Goal: Information Seeking & Learning: Learn about a topic

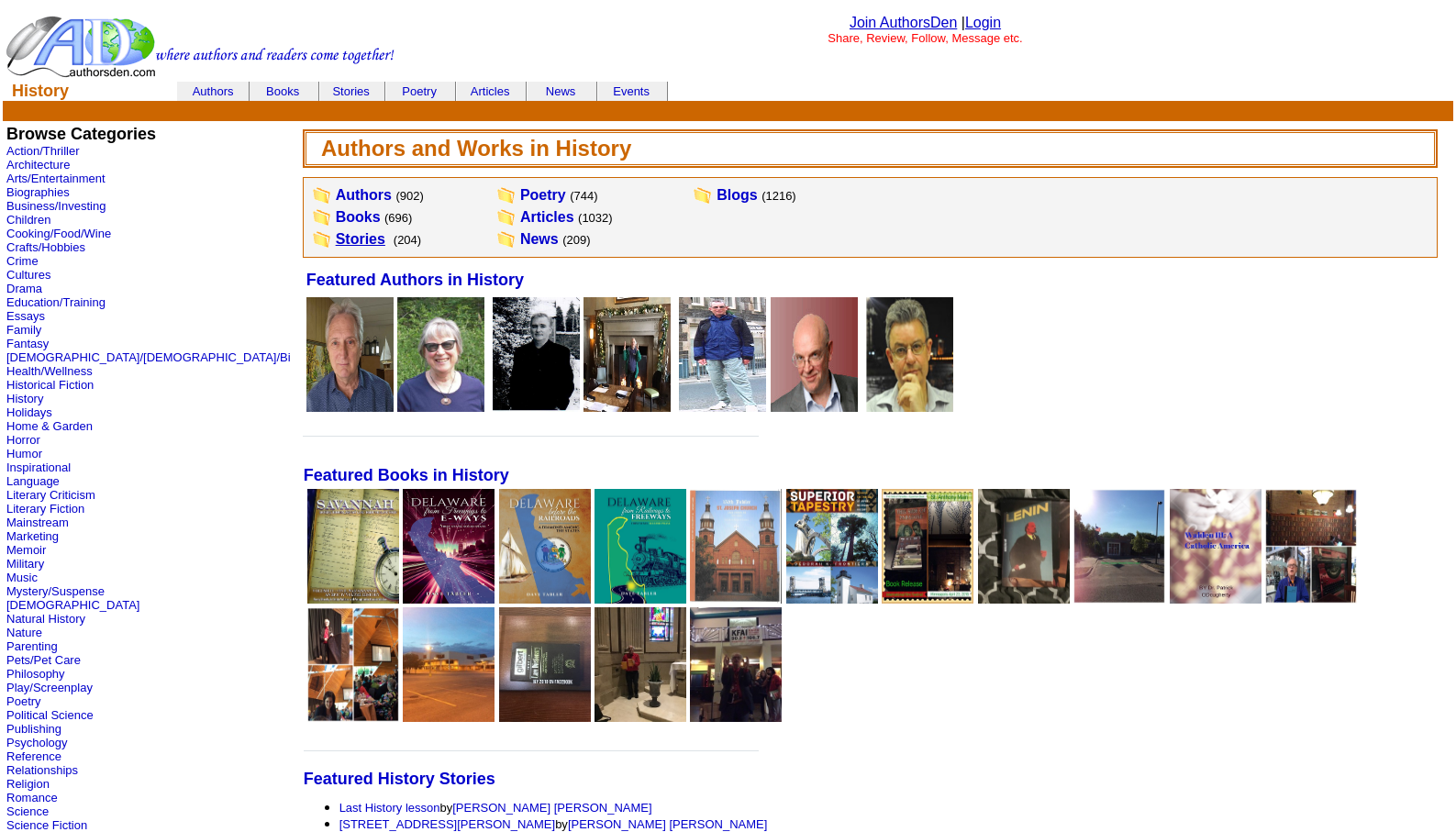
click at [336, 239] on link "Stories" at bounding box center [361, 239] width 50 height 15
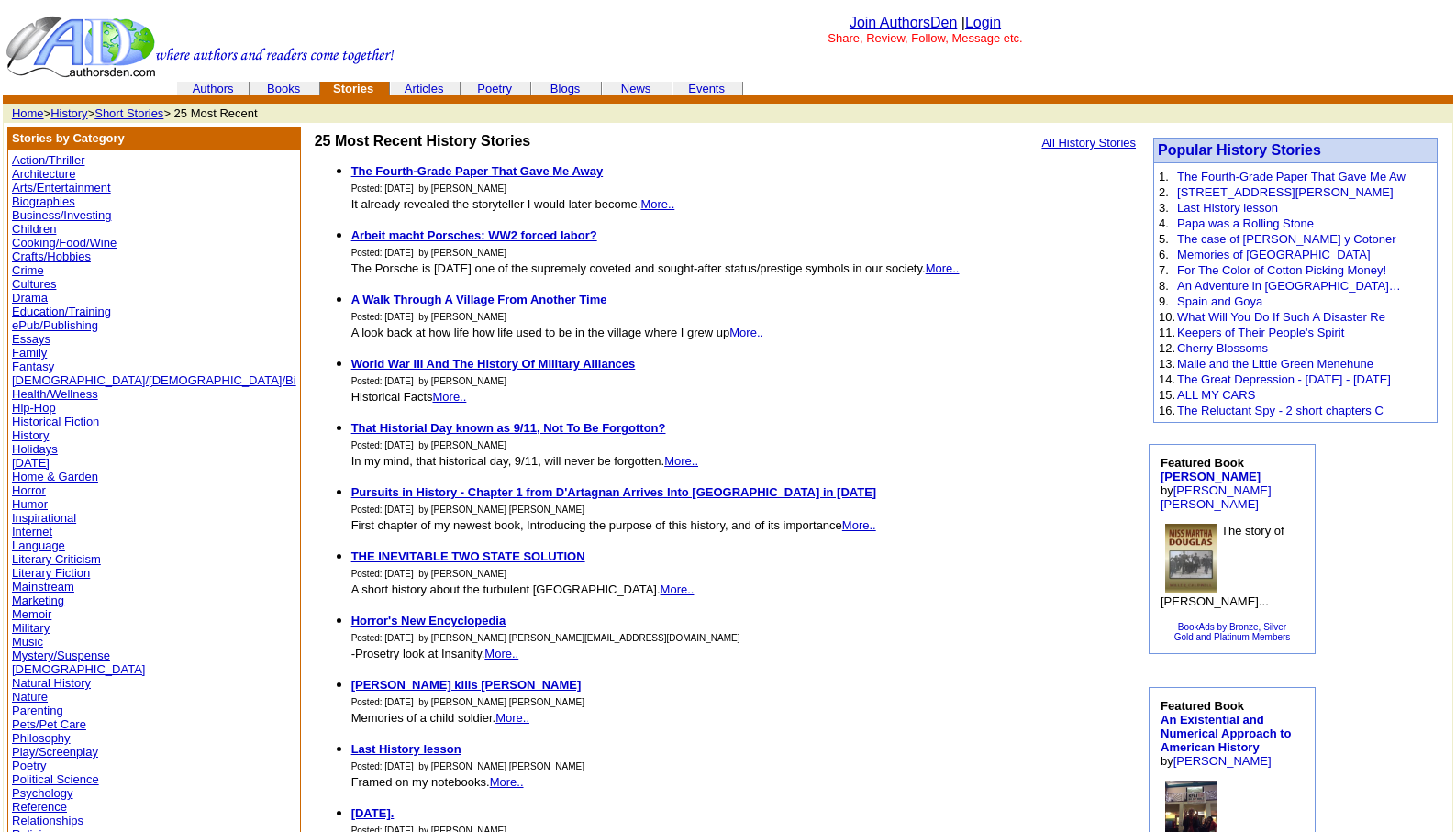
click at [71, 110] on link "History" at bounding box center [69, 114] width 36 height 13
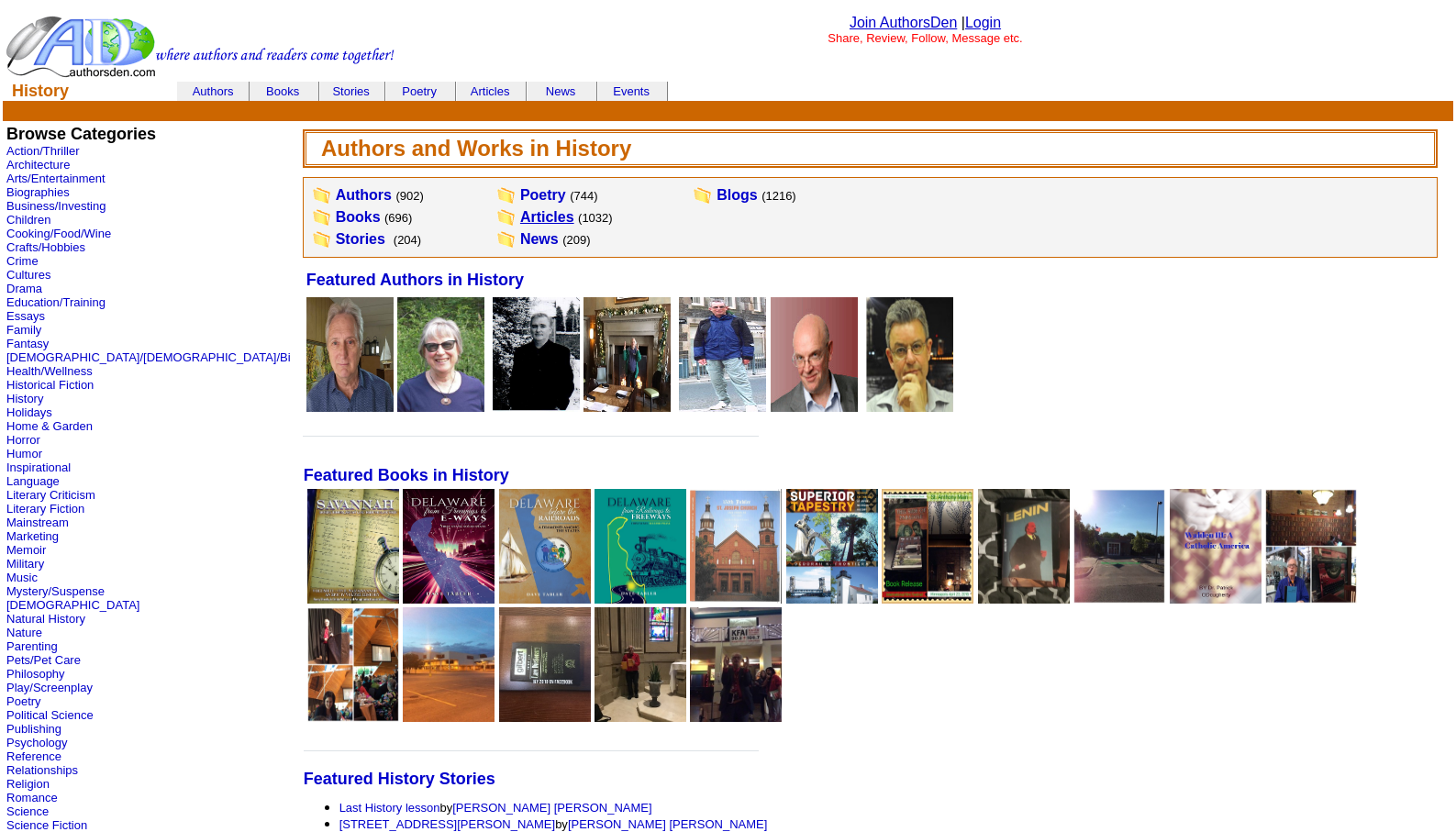
click at [520, 214] on link "Articles" at bounding box center [547, 217] width 54 height 15
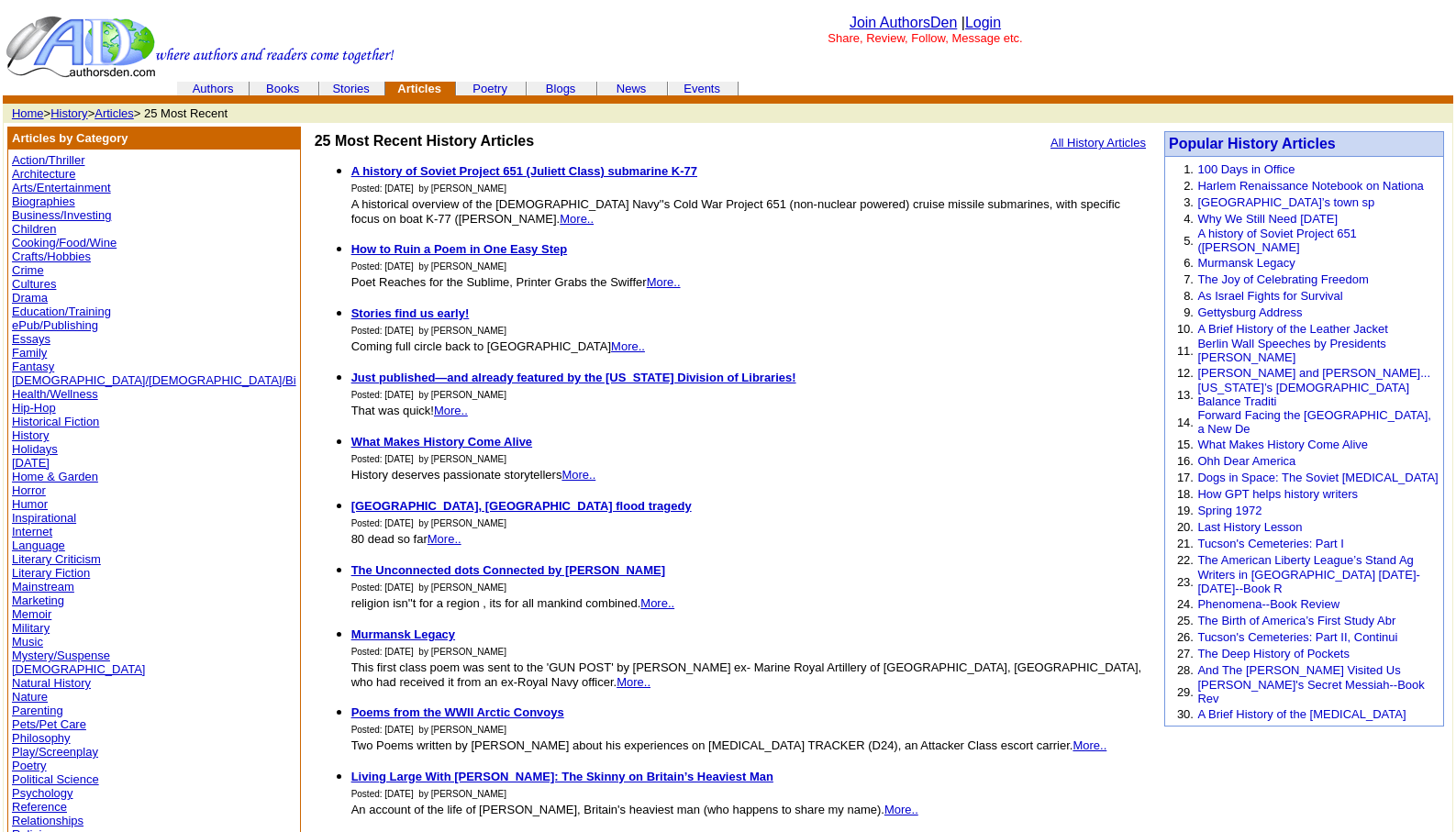
click at [70, 186] on link "Arts/Entertainment" at bounding box center [61, 187] width 99 height 13
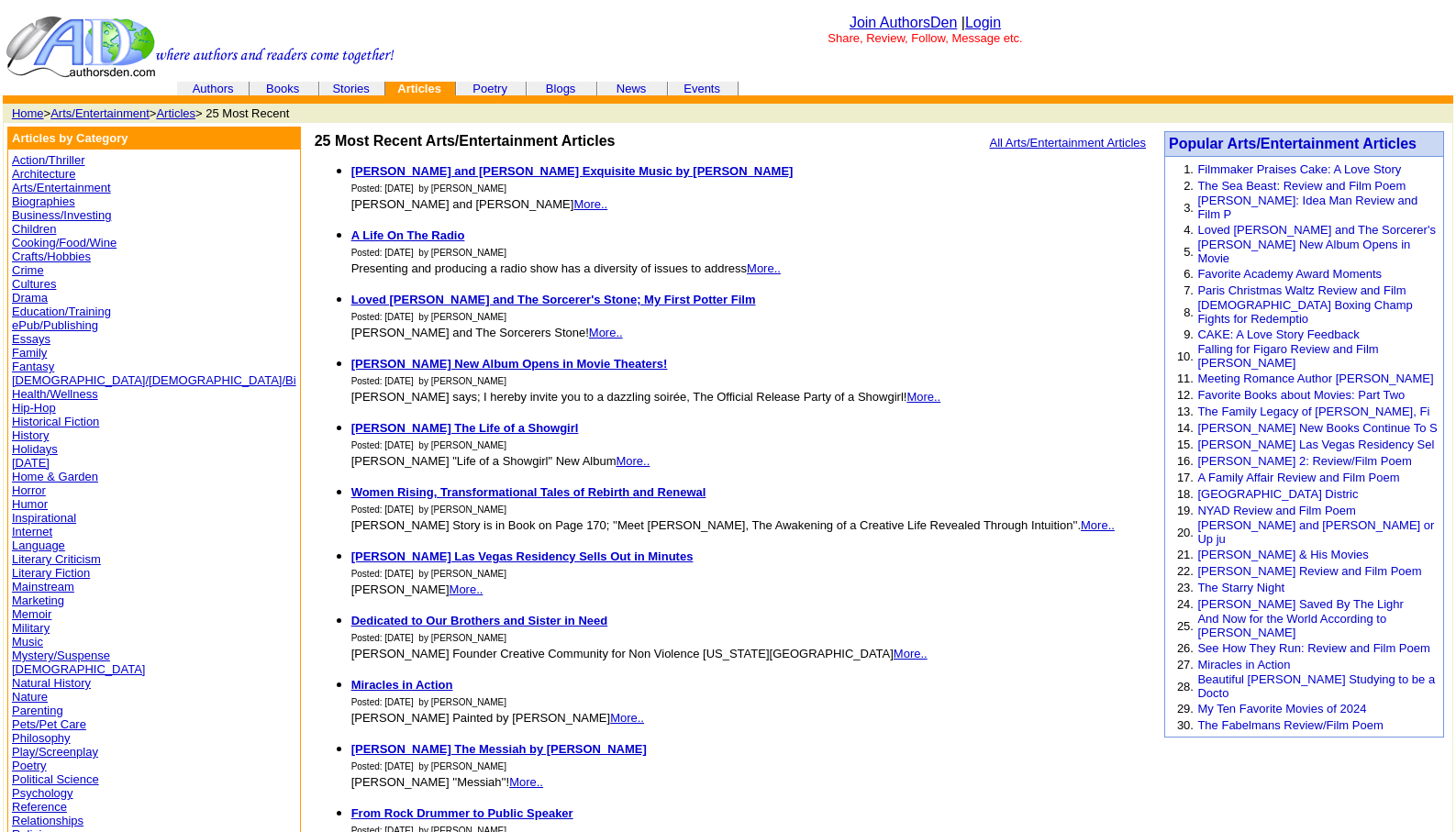
click at [89, 114] on link "Arts/Entertainment" at bounding box center [100, 114] width 99 height 13
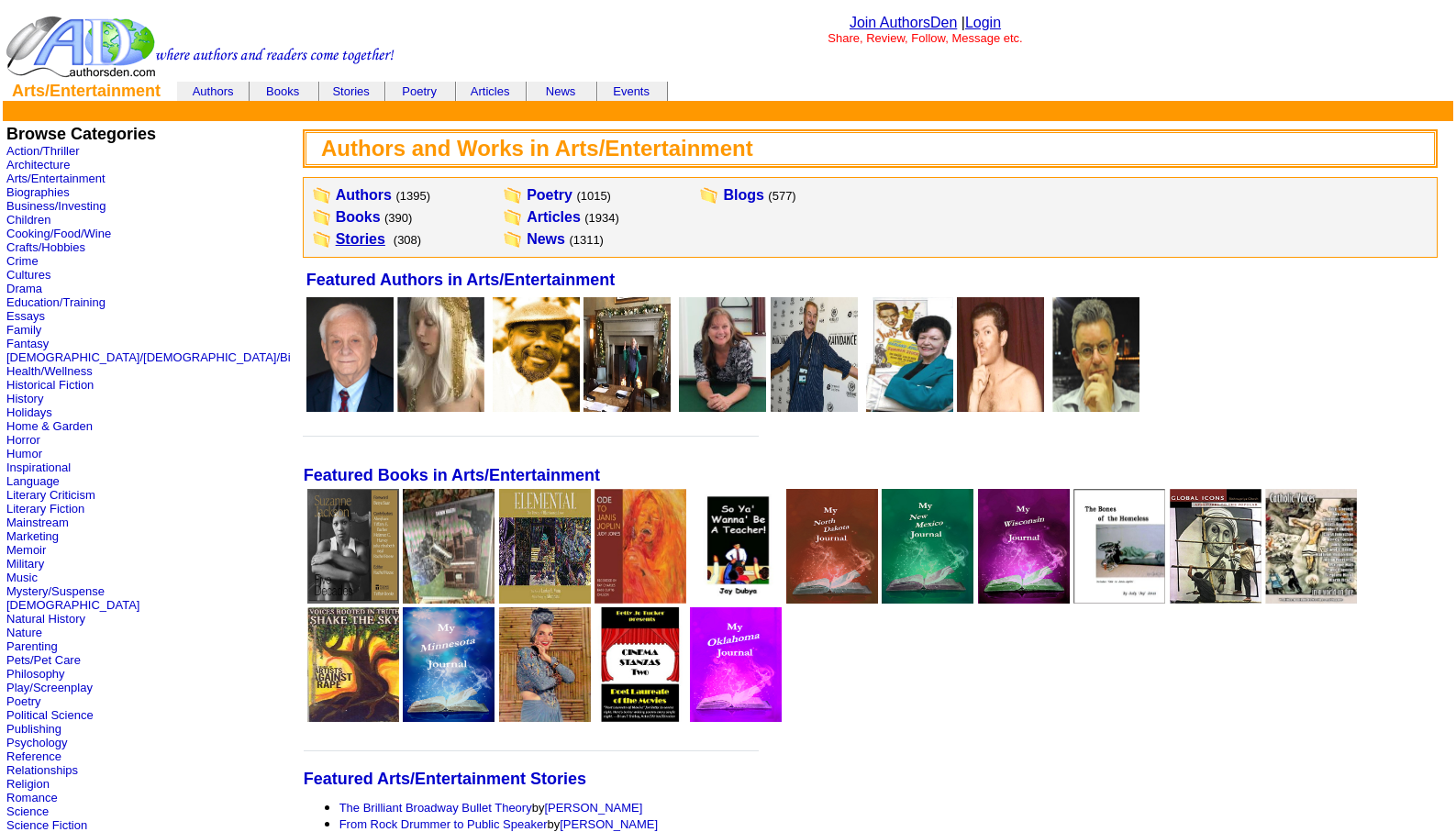
click at [336, 238] on link "Stories" at bounding box center [361, 239] width 50 height 15
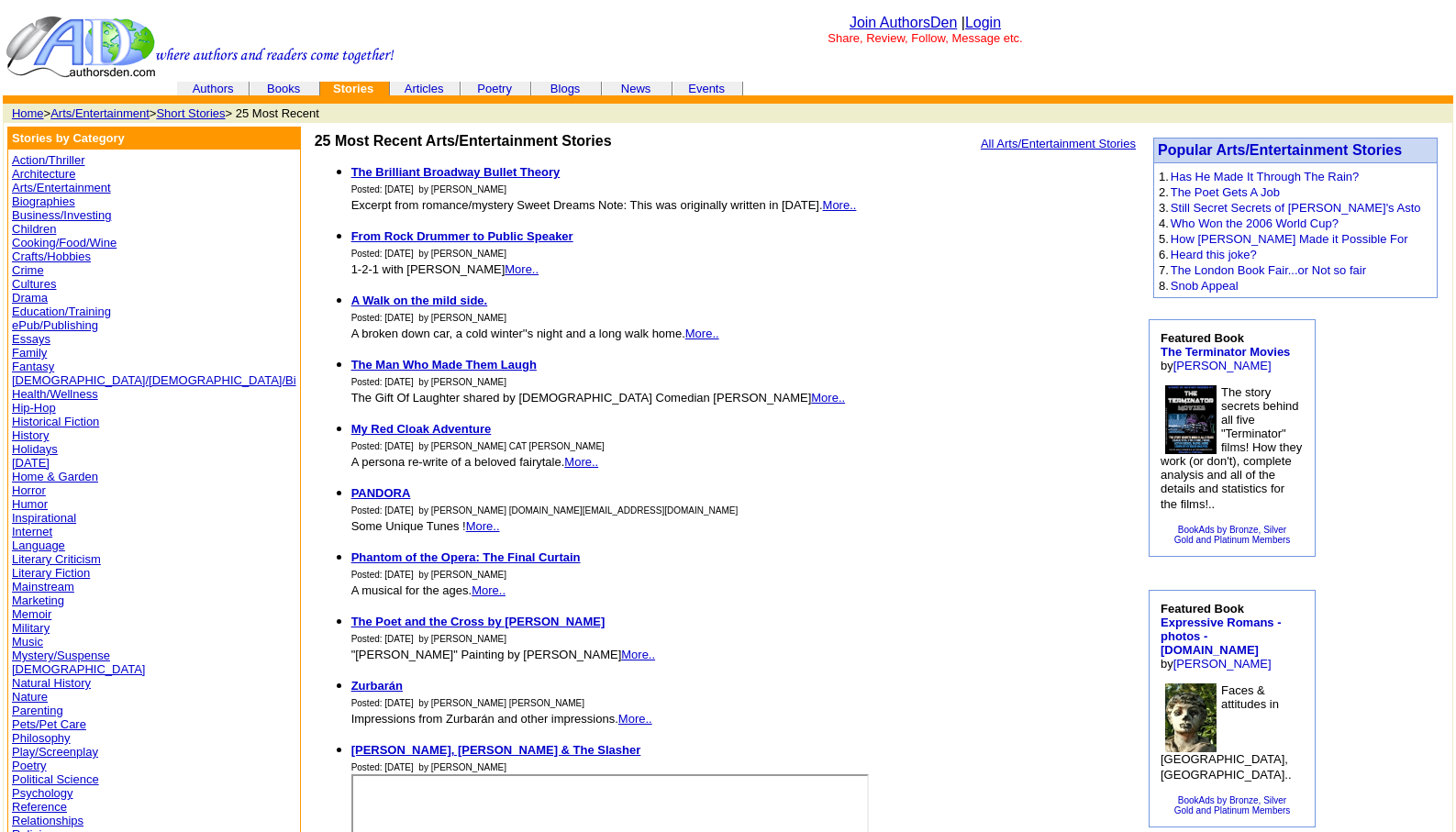
click at [48, 199] on link "Biographies" at bounding box center [43, 201] width 63 height 13
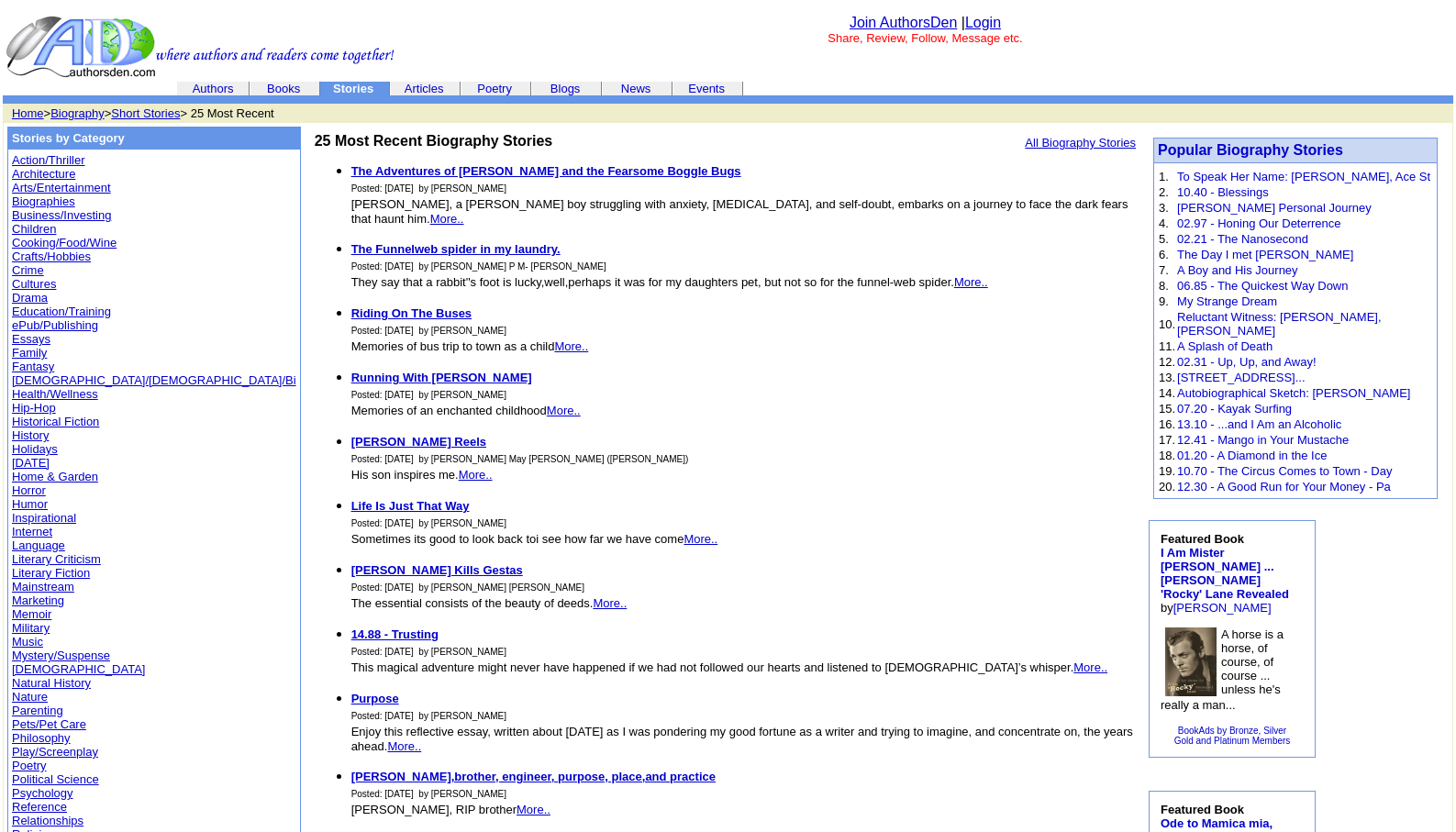
click at [52, 154] on link "Action/Thriller" at bounding box center [48, 160] width 73 height 13
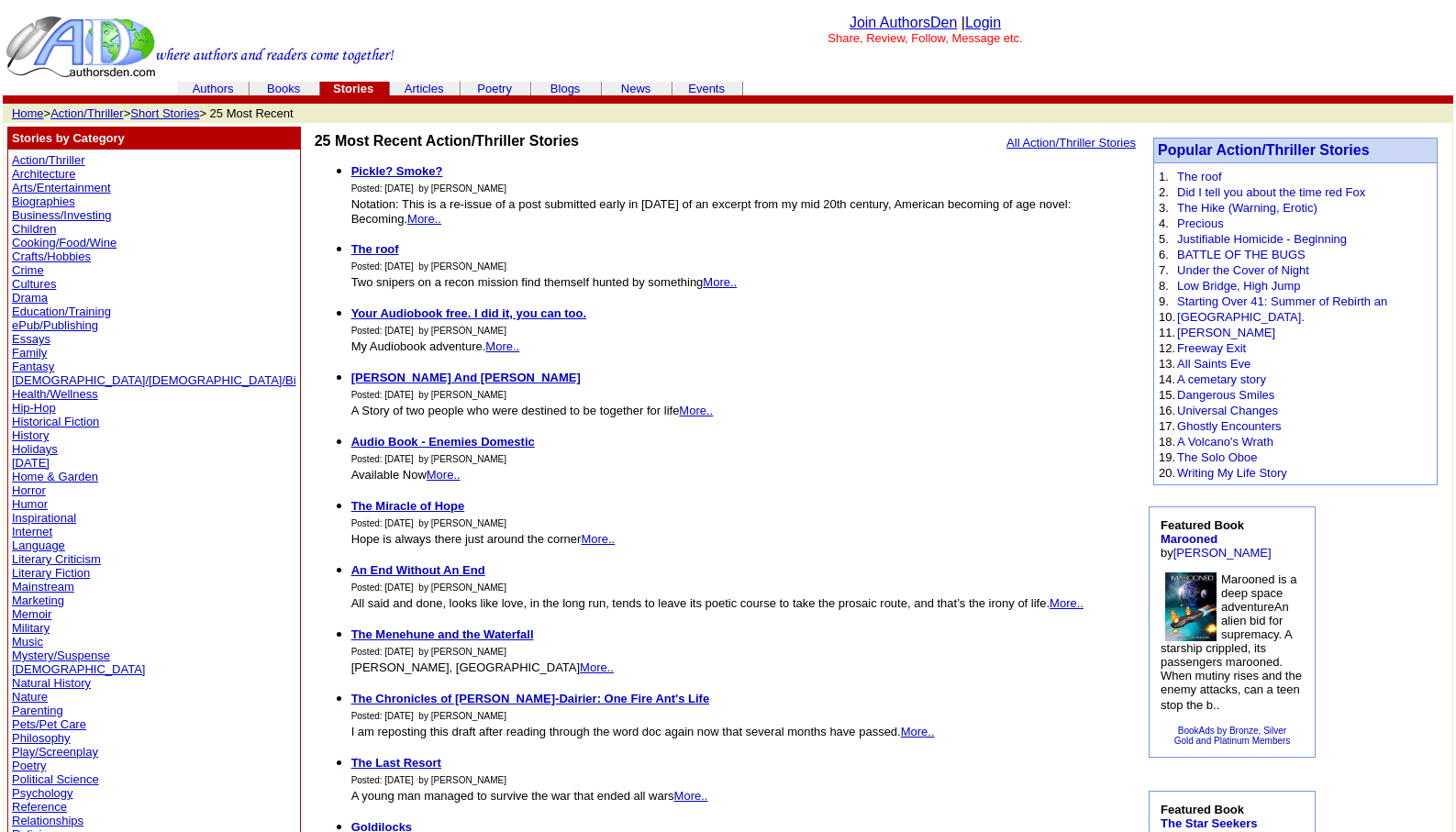
click at [25, 505] on link "Humor" at bounding box center [29, 504] width 35 height 13
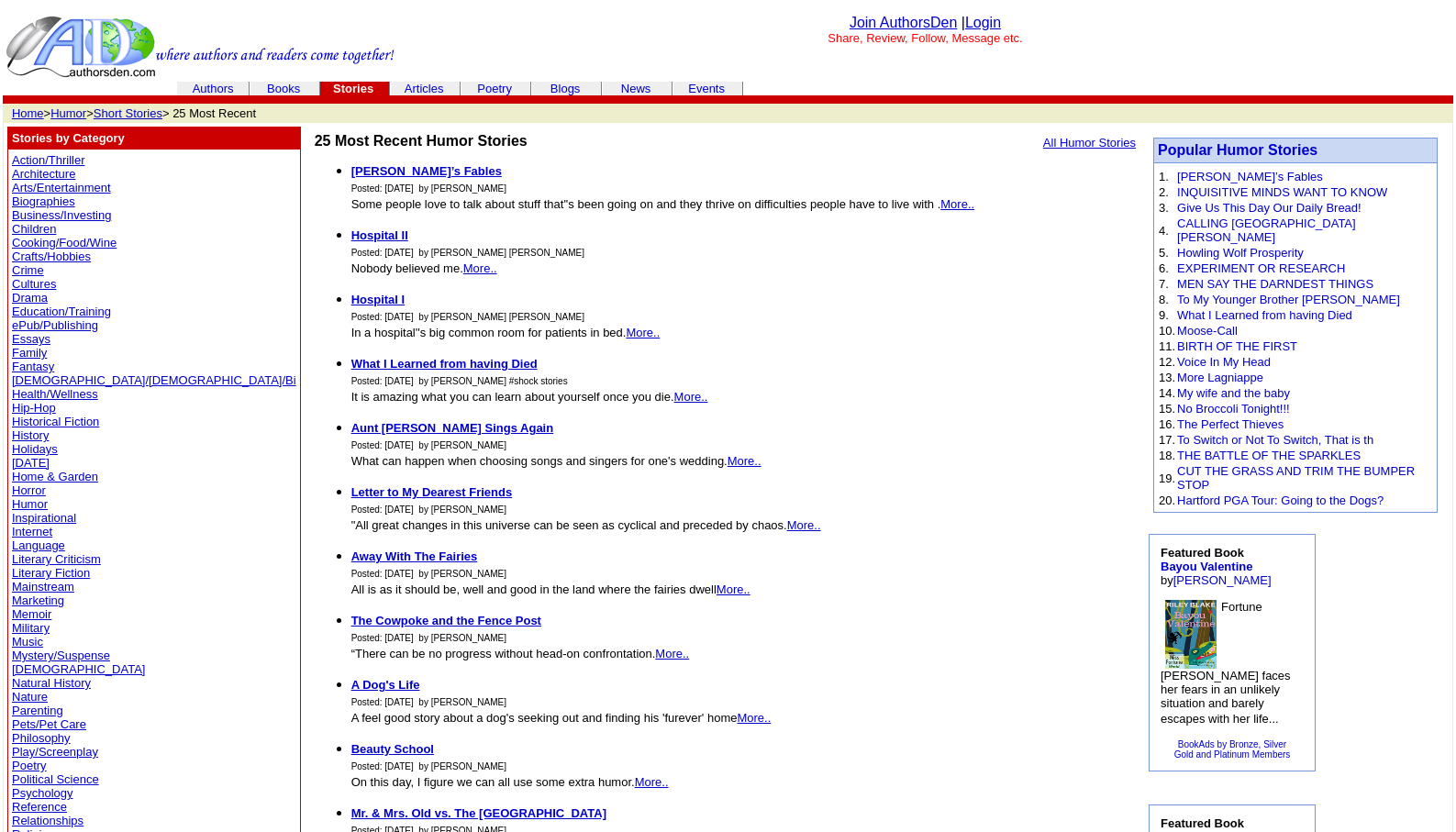
click at [39, 573] on link "Literary Fiction" at bounding box center [51, 572] width 78 height 13
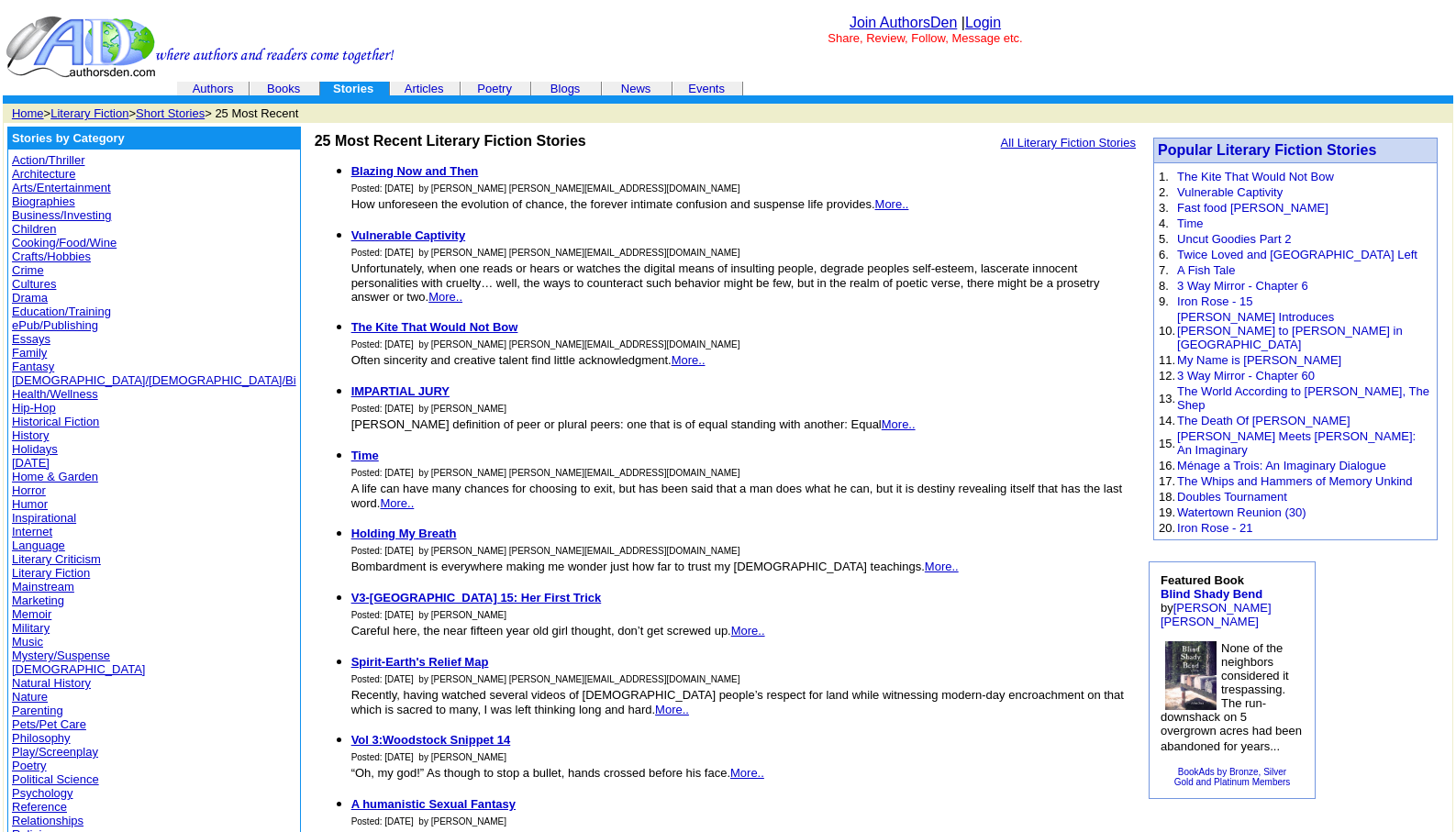
click at [94, 111] on link "Literary Fiction" at bounding box center [90, 114] width 78 height 13
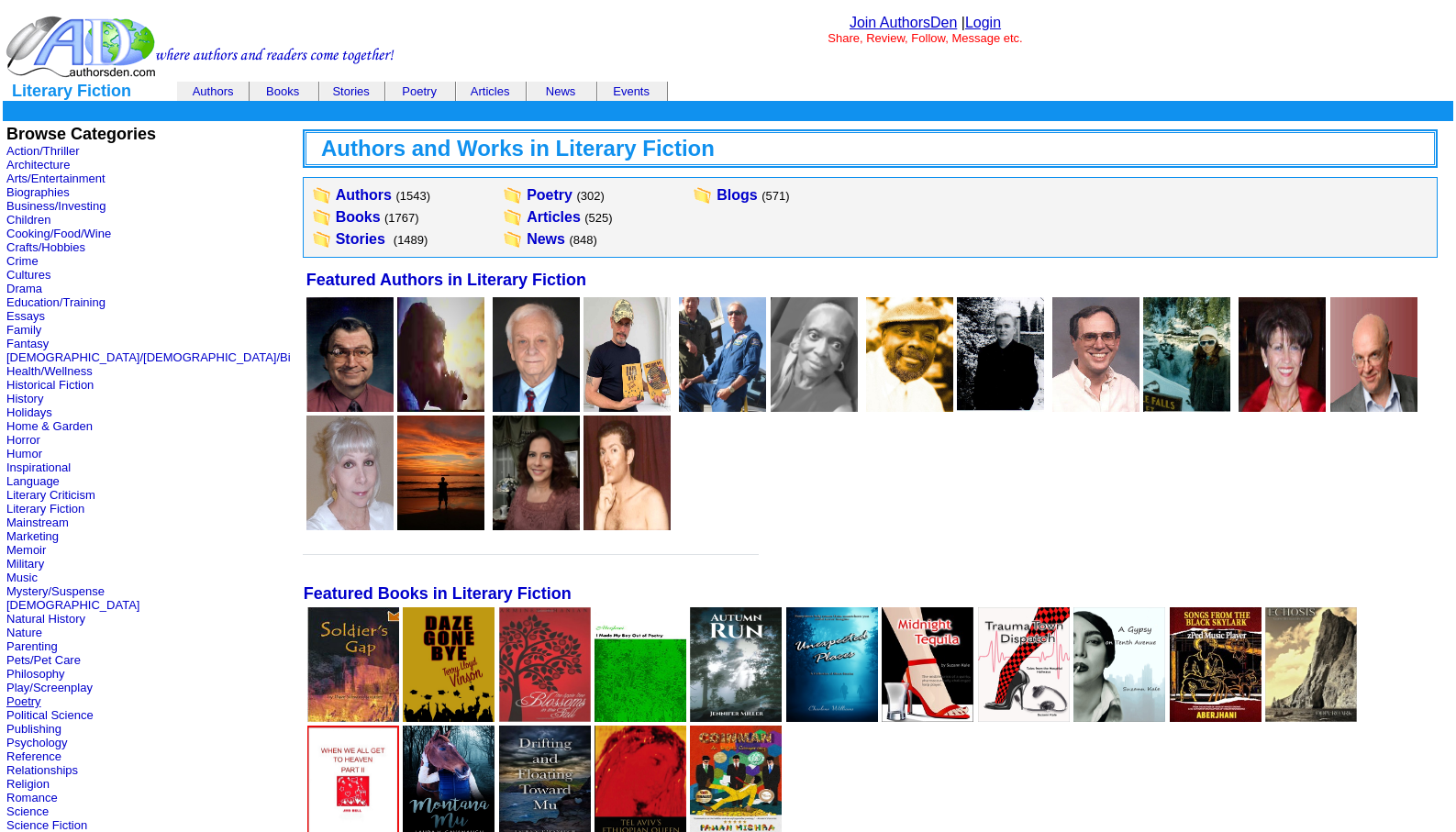
click at [19, 698] on link "Poetry" at bounding box center [24, 701] width 35 height 13
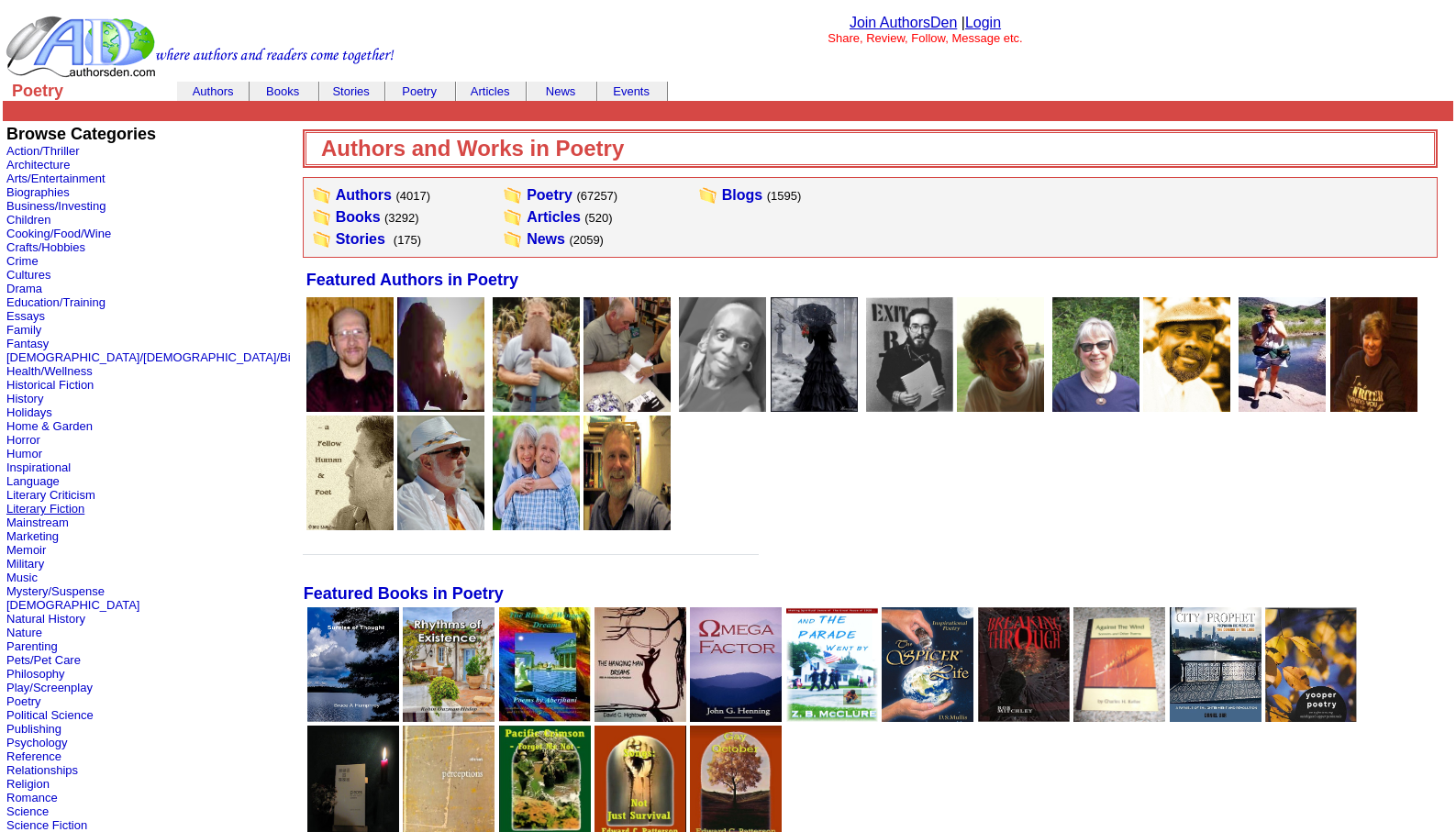
click at [45, 508] on link "Literary Fiction" at bounding box center [46, 509] width 78 height 13
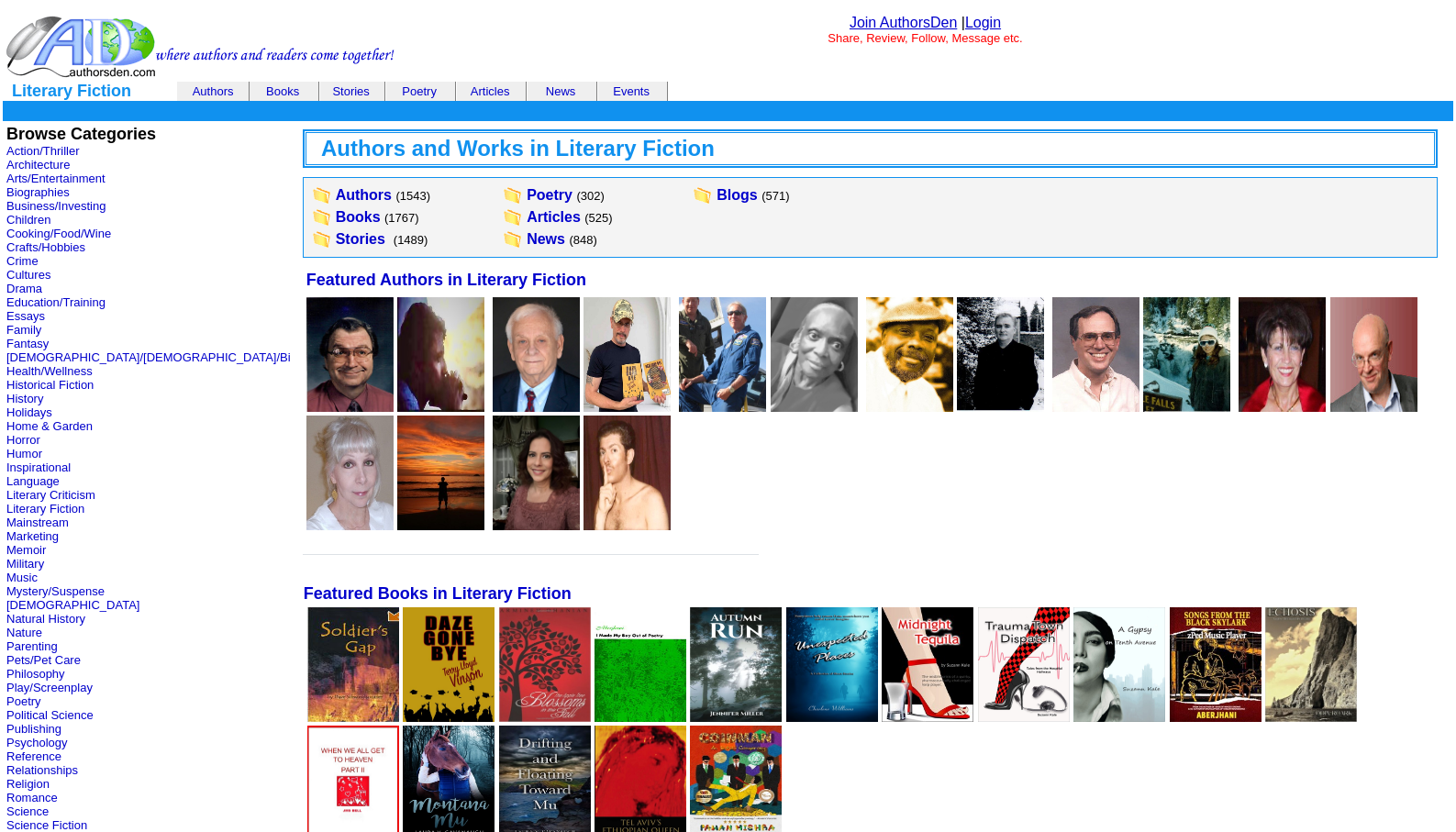
click at [977, 17] on link "Login" at bounding box center [982, 22] width 35 height 15
